Goal: Register for event/course

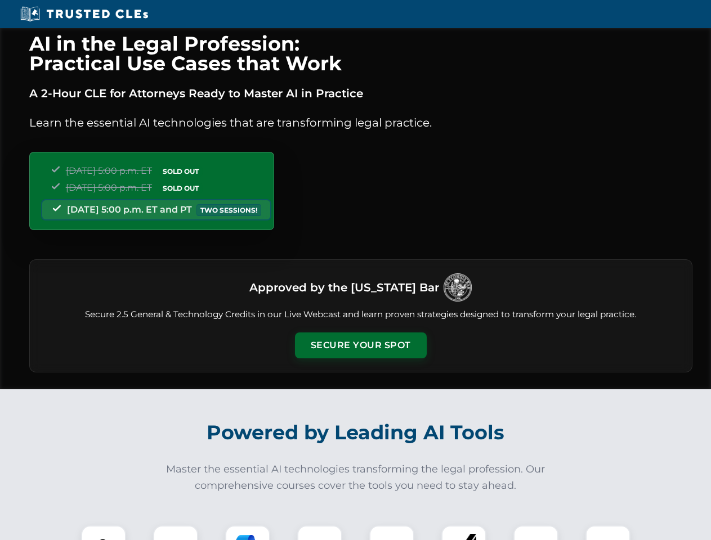
click at [360, 346] on button "Secure Your Spot" at bounding box center [361, 346] width 132 height 26
click at [104, 533] on img at bounding box center [103, 548] width 33 height 33
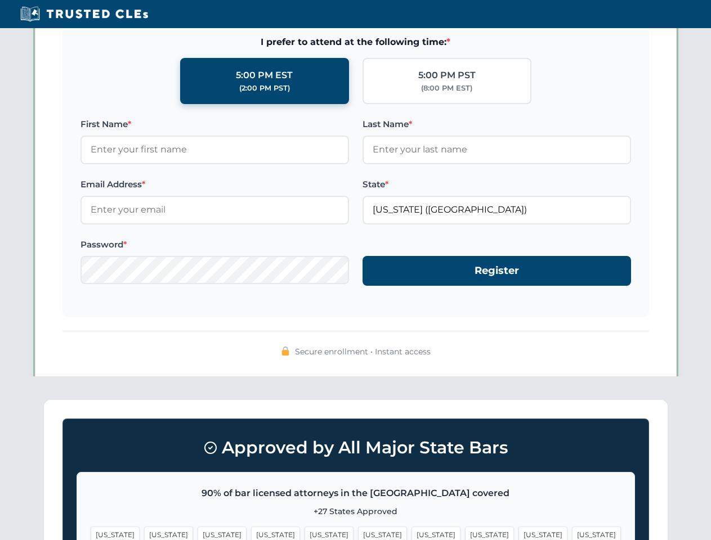
click at [411, 533] on span "[US_STATE]" at bounding box center [435, 535] width 49 height 16
click at [518, 533] on span "[US_STATE]" at bounding box center [542, 535] width 49 height 16
